Goal: Check status: Check status

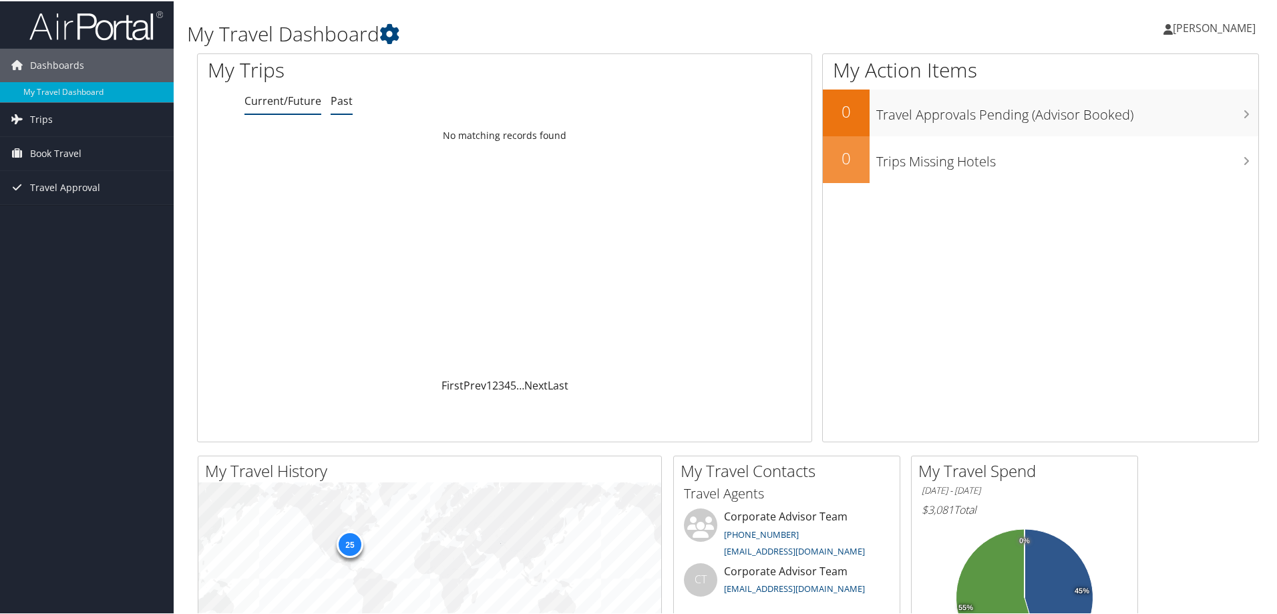
click at [338, 103] on link "Past" at bounding box center [342, 99] width 22 height 15
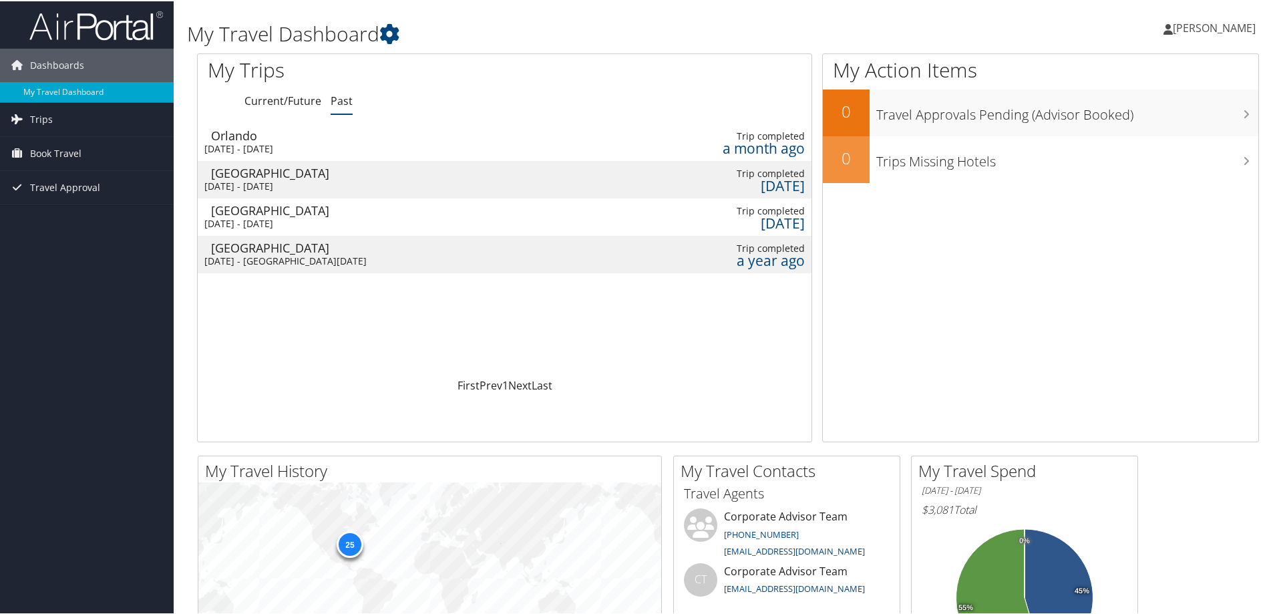
click at [1193, 27] on span "[PERSON_NAME]" at bounding box center [1214, 26] width 83 height 15
click at [1059, 38] on div "David Hautau David Hautau My Settings Travel Agency Contacts View Travel Profil…" at bounding box center [1068, 32] width 427 height 51
click at [291, 100] on link "Current/Future" at bounding box center [282, 99] width 77 height 15
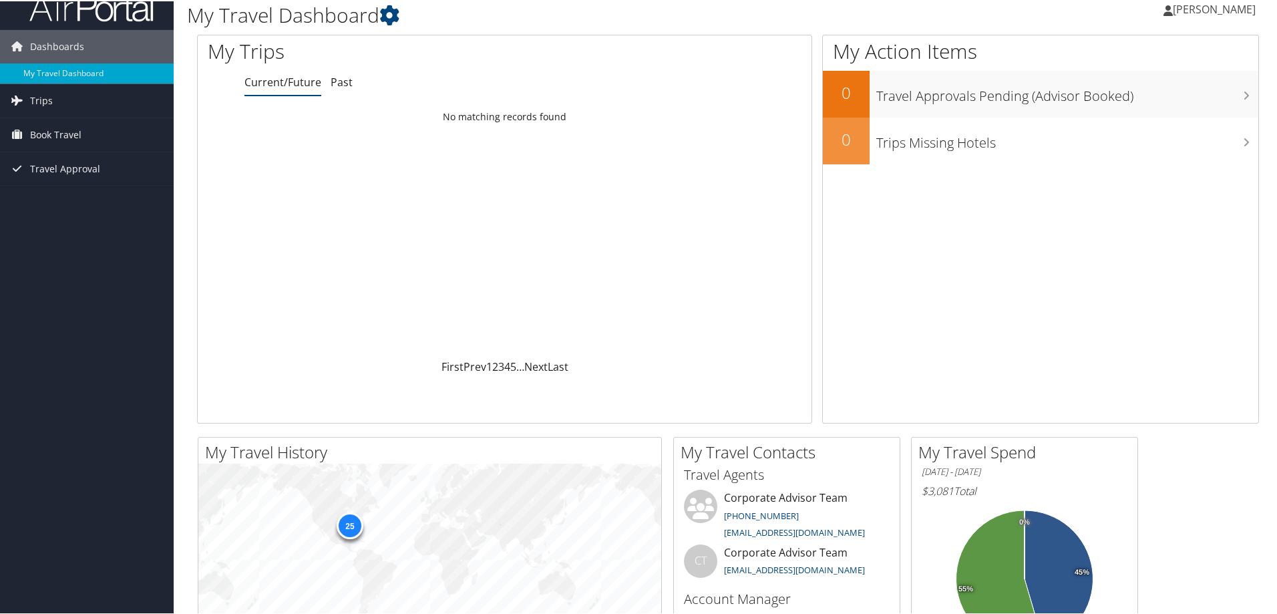
scroll to position [8, 0]
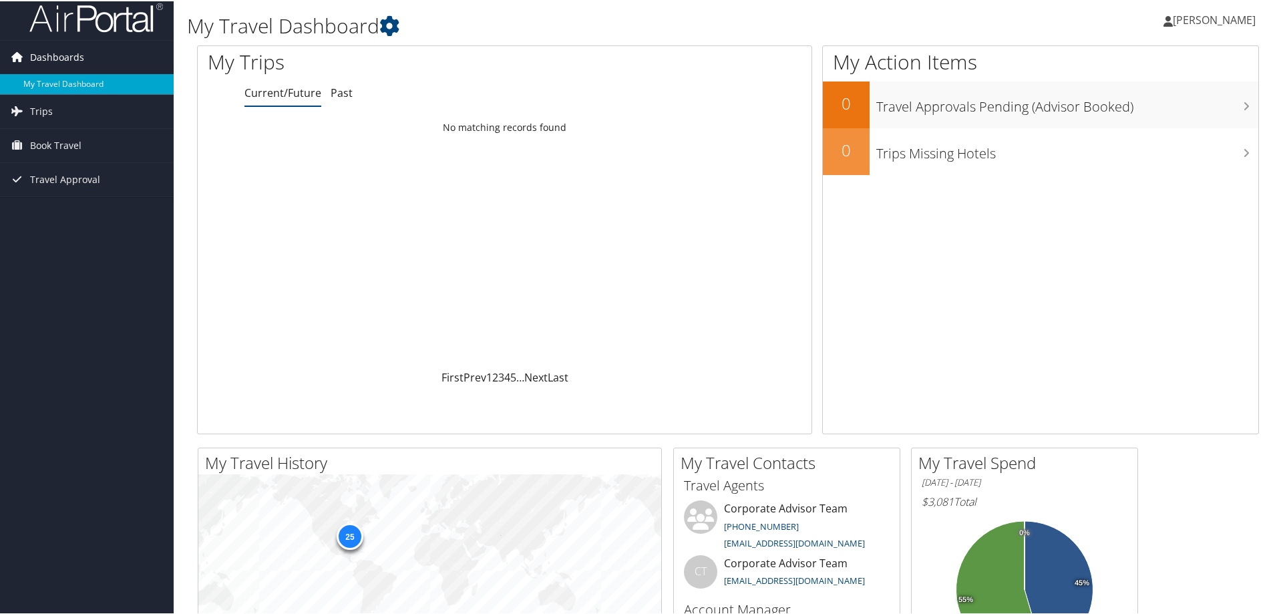
click at [53, 57] on span "Dashboards" at bounding box center [57, 55] width 54 height 33
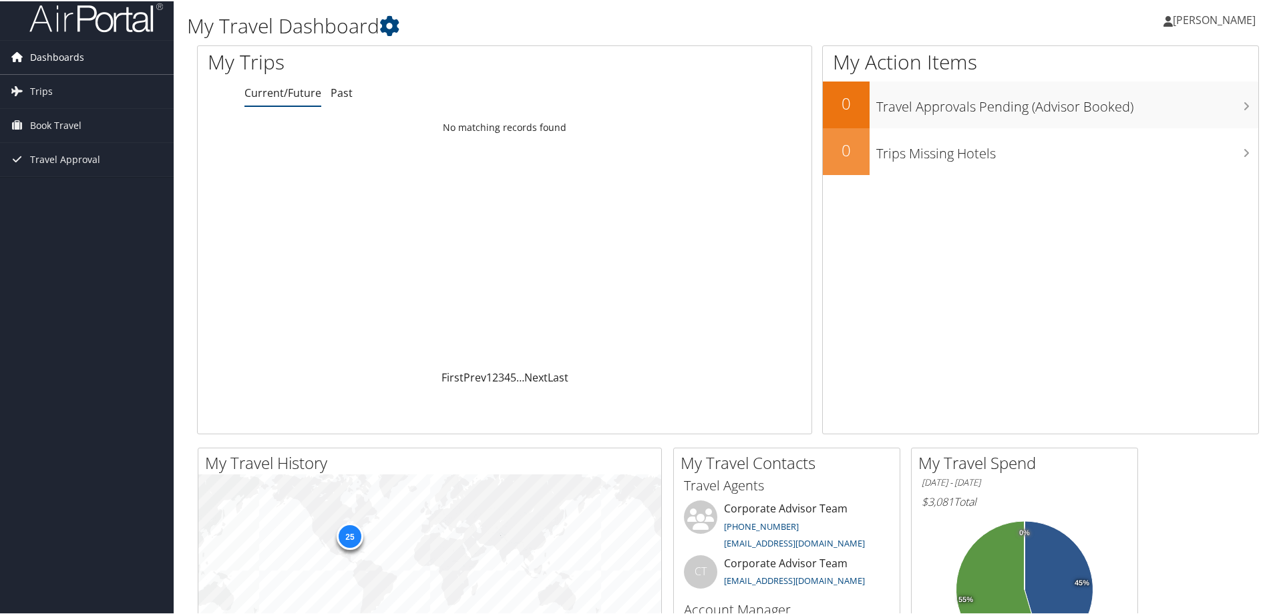
click at [60, 53] on span "Dashboards" at bounding box center [57, 55] width 54 height 33
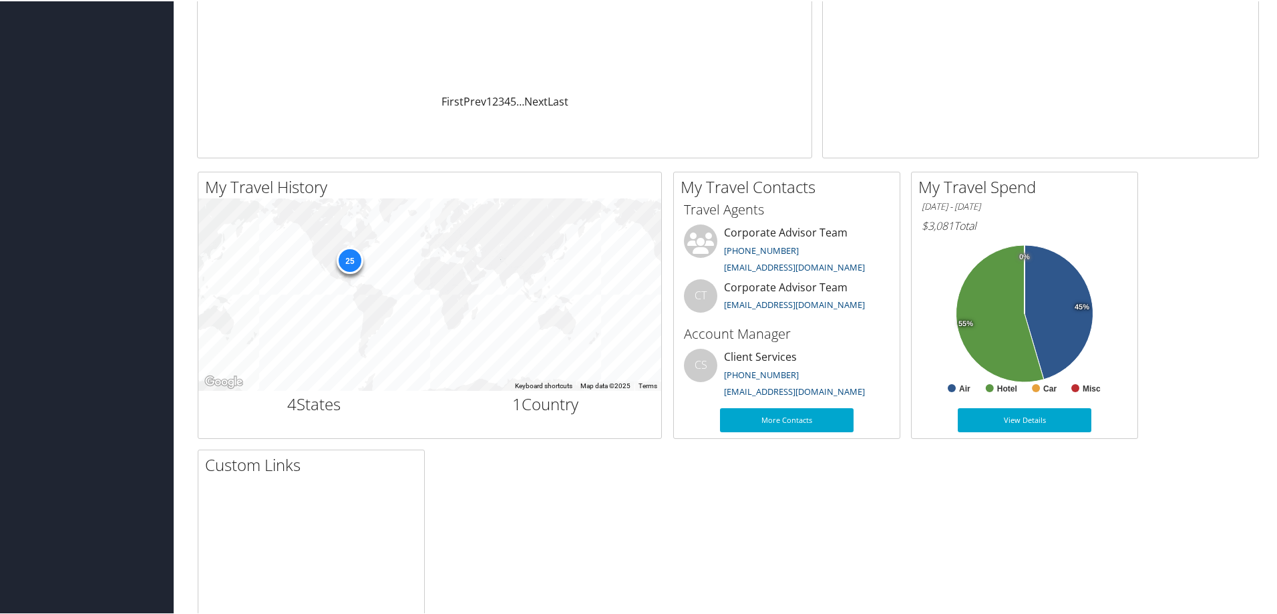
scroll to position [409, 0]
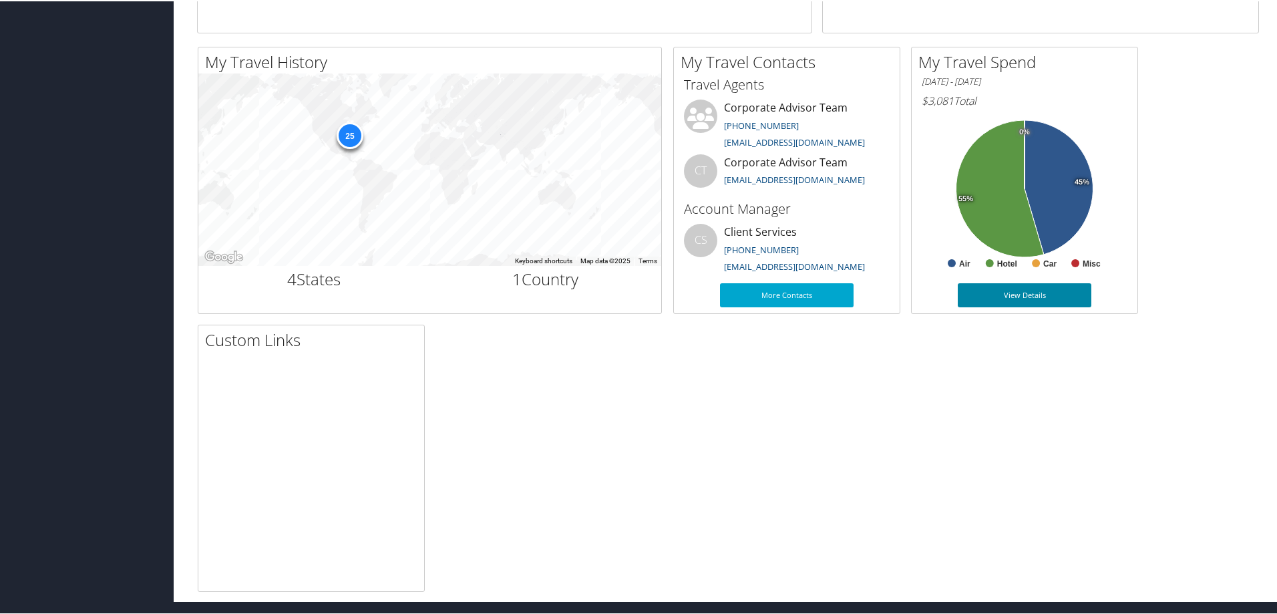
click at [1038, 293] on link "View Details" at bounding box center [1025, 294] width 134 height 24
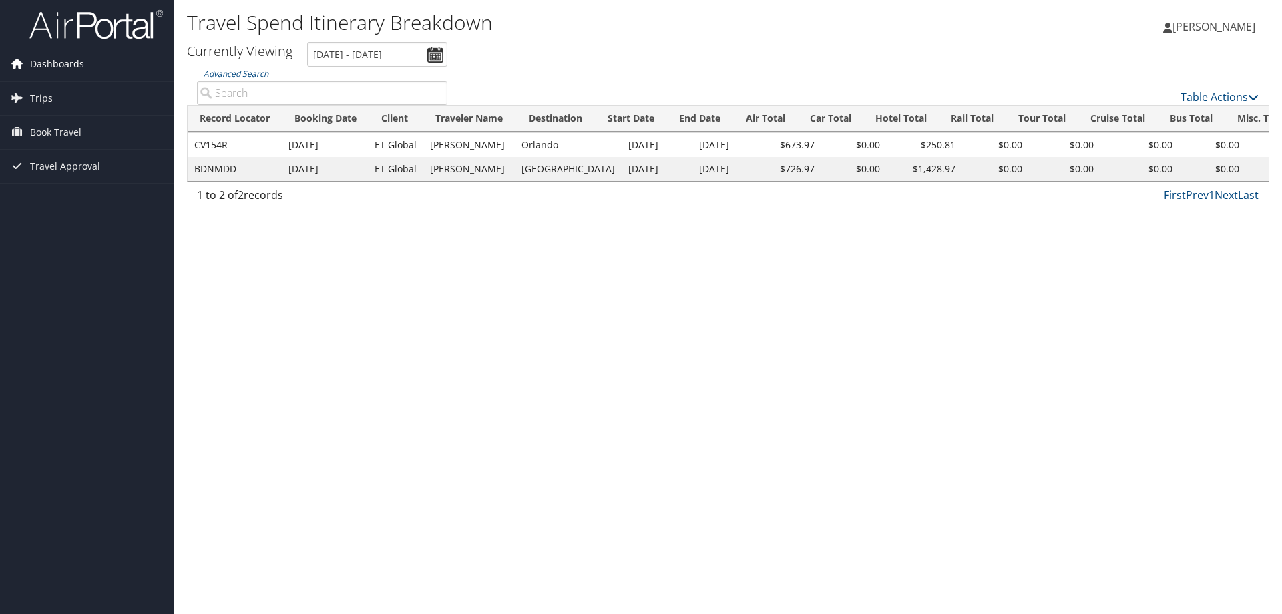
click at [63, 64] on span "Dashboards" at bounding box center [57, 63] width 54 height 33
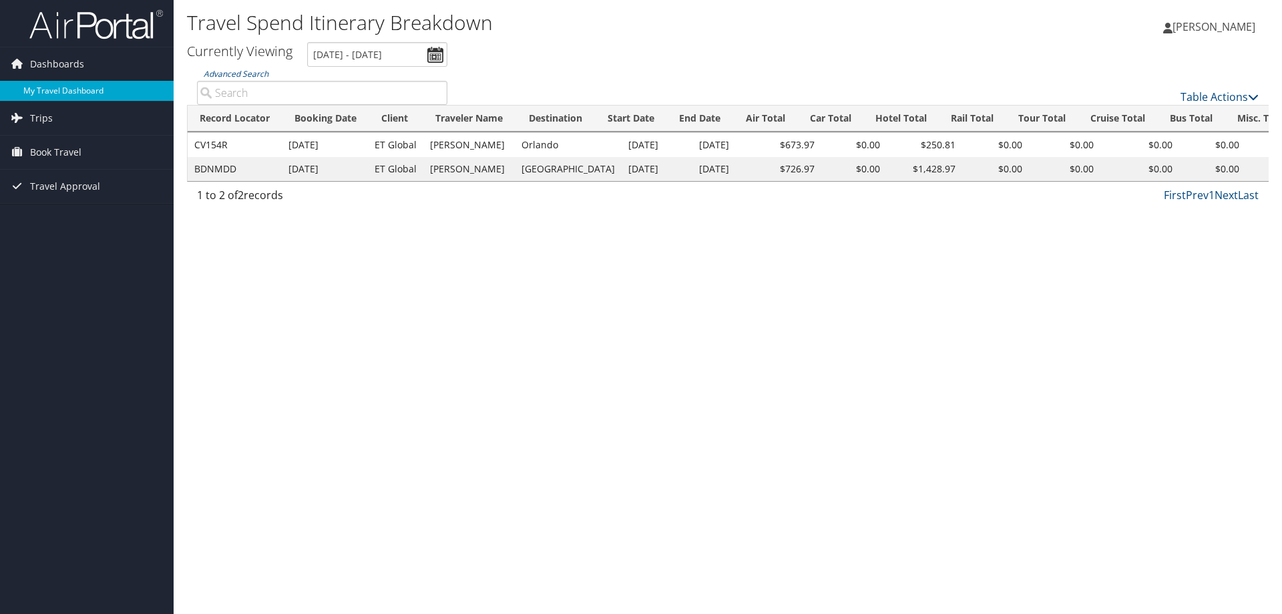
click at [57, 85] on link "My Travel Dashboard" at bounding box center [87, 91] width 174 height 20
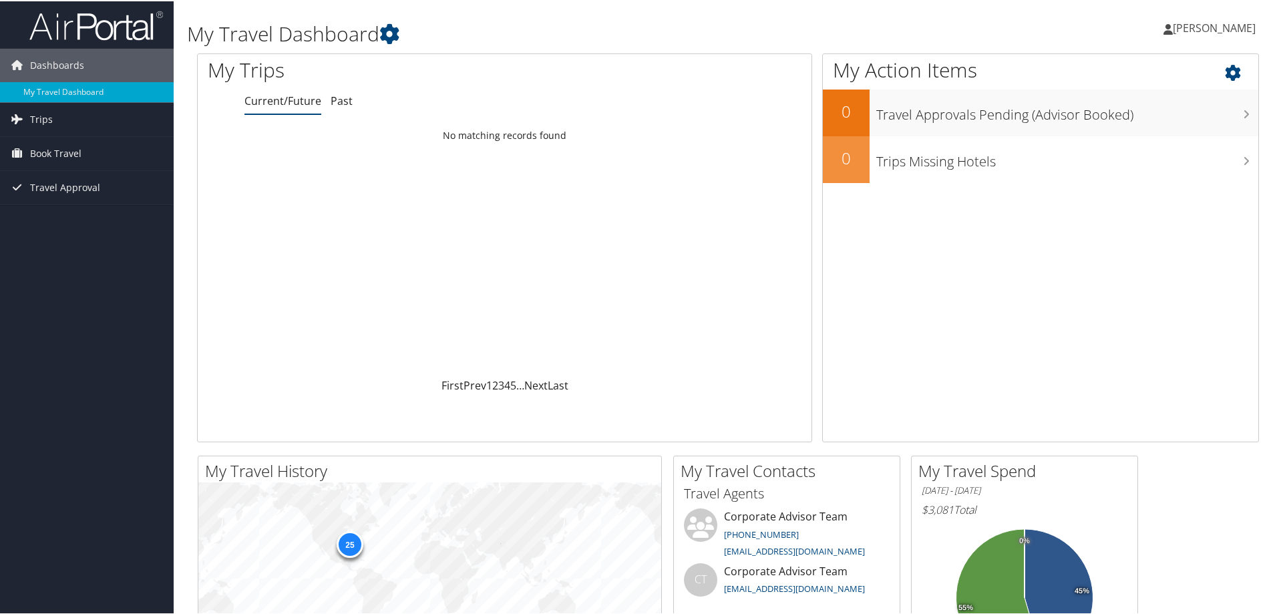
drag, startPoint x: 1141, startPoint y: 1, endPoint x: 1096, endPoint y: 386, distance: 388.0
click at [1096, 386] on div "My Action Items 0 Travel Approvals Pending (Advisor Booked) 0 Trips Missing Hot…" at bounding box center [1040, 246] width 437 height 389
